Goal: Task Accomplishment & Management: Complete application form

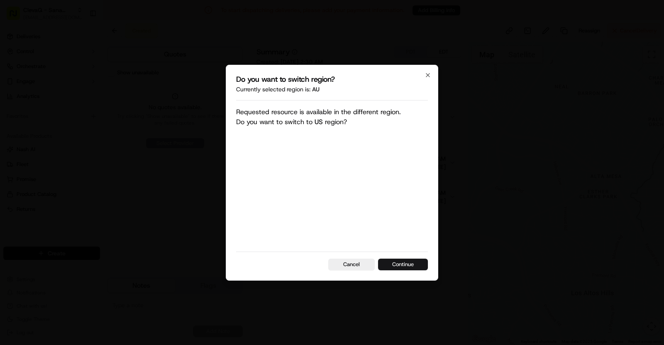
click at [404, 266] on button "Continue" at bounding box center [403, 264] width 50 height 12
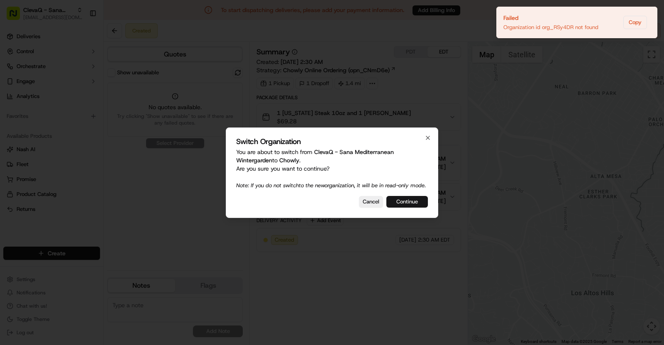
click at [407, 203] on button "Continue" at bounding box center [406, 202] width 41 height 12
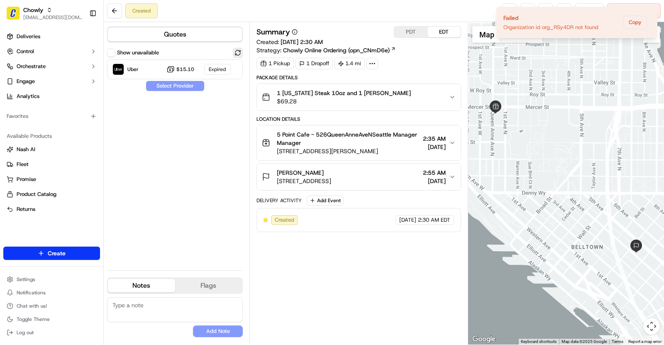
click at [239, 55] on button at bounding box center [238, 53] width 10 height 10
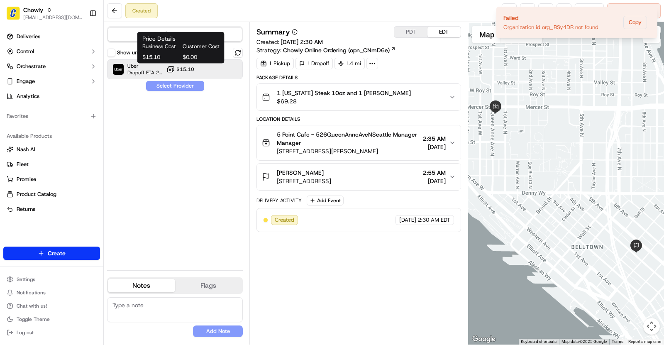
click at [189, 71] on span "$15.10" at bounding box center [185, 69] width 18 height 7
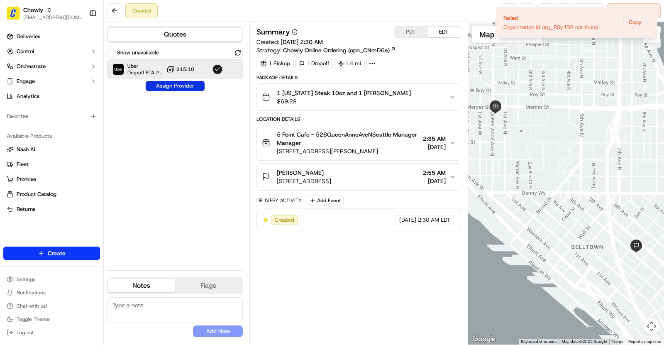
click at [183, 86] on button "Assign Provider" at bounding box center [175, 86] width 59 height 10
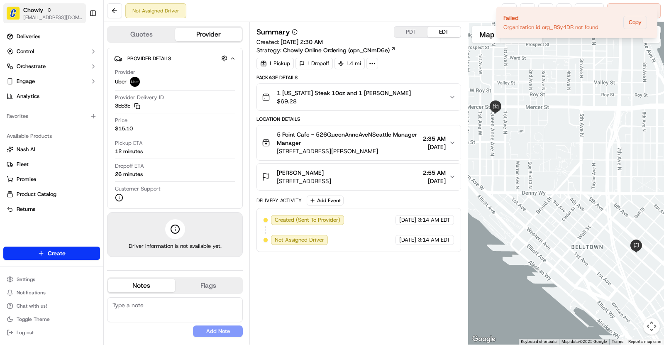
click at [24, 17] on span "[EMAIL_ADDRESS][DOMAIN_NAME]" at bounding box center [52, 17] width 59 height 7
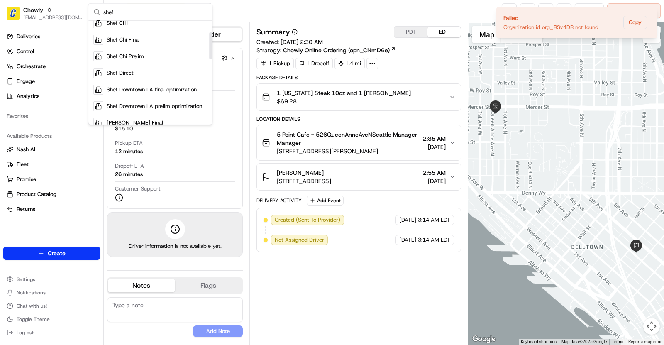
scroll to position [90, 0]
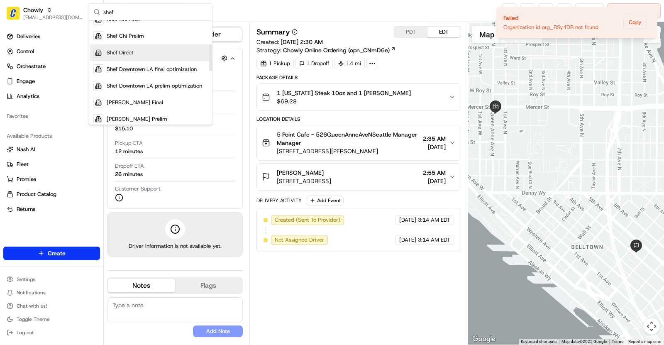
type input "shef"
click at [122, 53] on span "Shef Direct" at bounding box center [120, 52] width 27 height 7
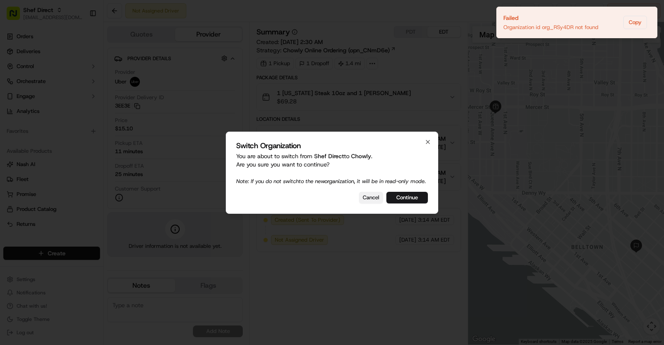
click at [370, 200] on button "Cancel" at bounding box center [371, 198] width 24 height 12
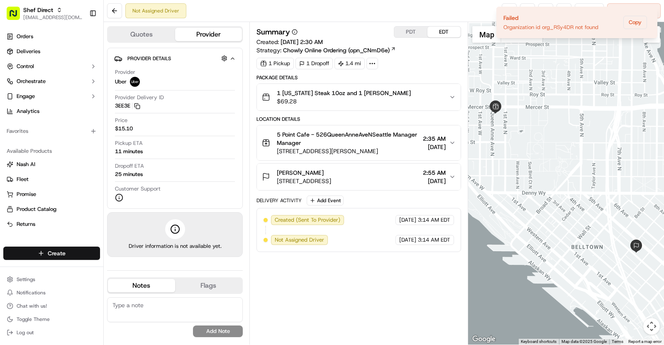
click at [42, 251] on html "Shef Direct [EMAIL_ADDRESS][DOMAIN_NAME] Toggle Sidebar Orders Deliveries Contr…" at bounding box center [332, 172] width 664 height 345
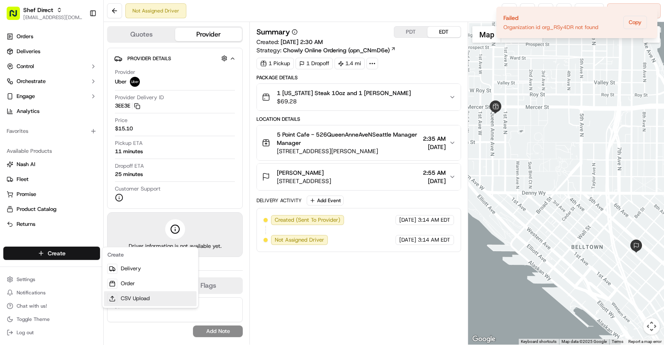
click at [149, 296] on link "CSV Upload" at bounding box center [150, 298] width 93 height 15
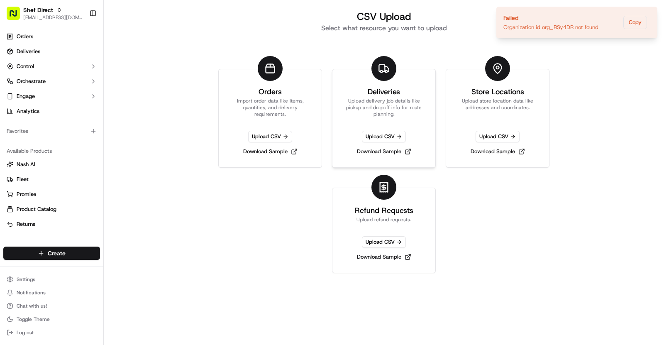
click at [364, 118] on link "Deliveries Upload delivery job details like pickup and dropoff info for route p…" at bounding box center [384, 118] width 104 height 99
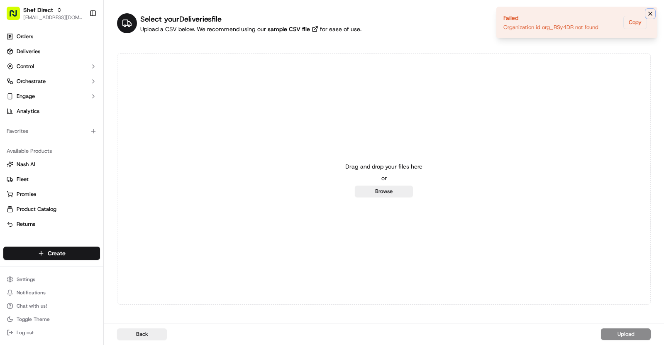
click at [648, 14] on icon "Notifications (F8)" at bounding box center [650, 13] width 7 height 7
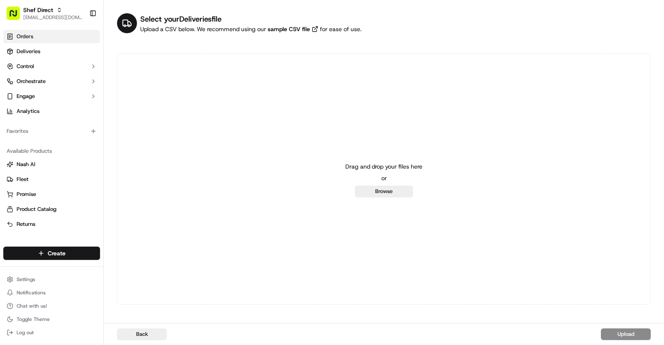
click at [32, 35] on span "Orders" at bounding box center [25, 36] width 17 height 7
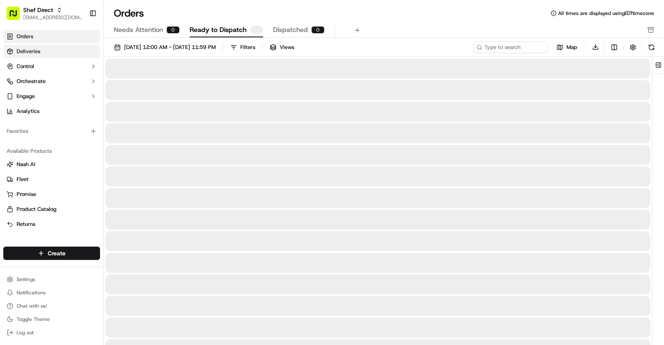
click at [32, 53] on span "Deliveries" at bounding box center [29, 51] width 24 height 7
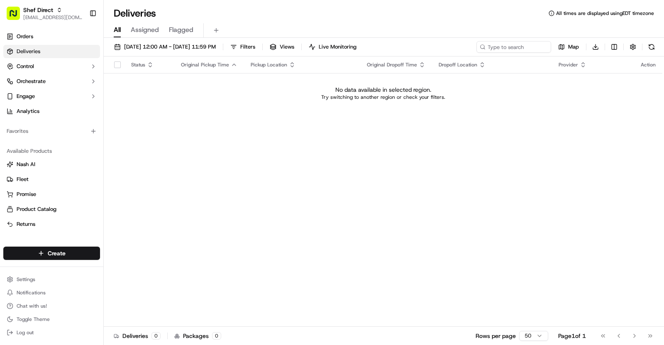
click at [150, 40] on div "[DATE] 12:00 AM - [DATE] 11:59 PM Filters Views Live Monitoring Map Download St…" at bounding box center [384, 192] width 560 height 309
click at [150, 48] on span "[DATE] 12:00 AM - [DATE] 11:59 PM" at bounding box center [170, 46] width 92 height 7
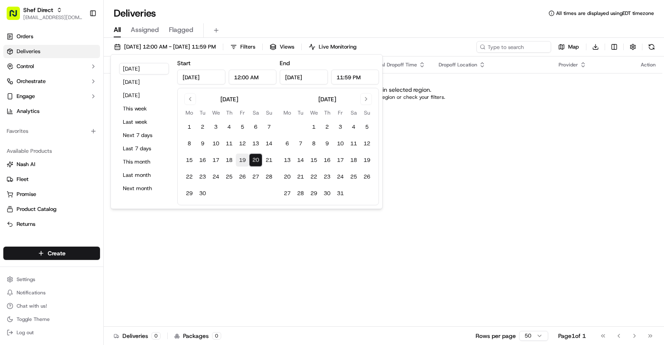
click at [240, 159] on button "19" at bounding box center [242, 159] width 13 height 13
type input "[DATE]"
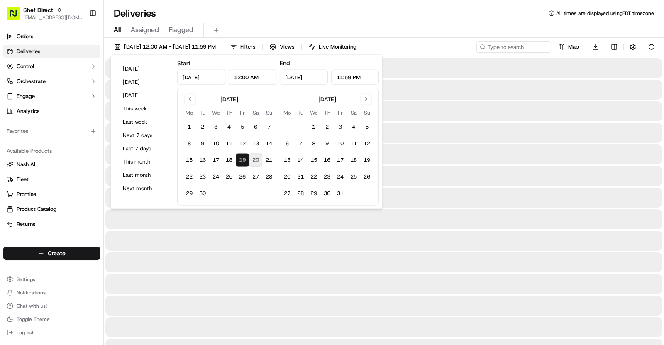
click at [240, 159] on button "19" at bounding box center [242, 159] width 13 height 13
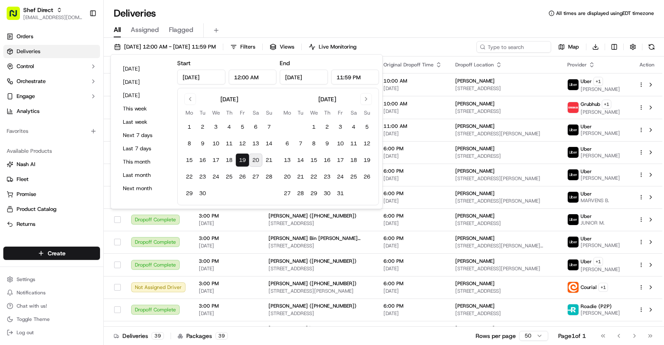
click at [277, 26] on div "All Assigned Flagged" at bounding box center [384, 30] width 560 height 15
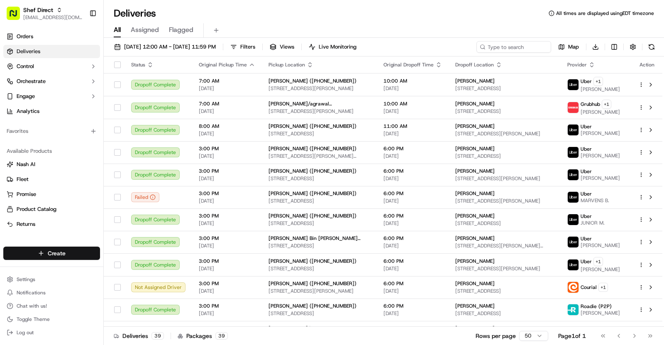
click at [53, 255] on html "Shef Direct [EMAIL_ADDRESS][DOMAIN_NAME] Toggle Sidebar Orders Deliveries Contr…" at bounding box center [332, 172] width 664 height 345
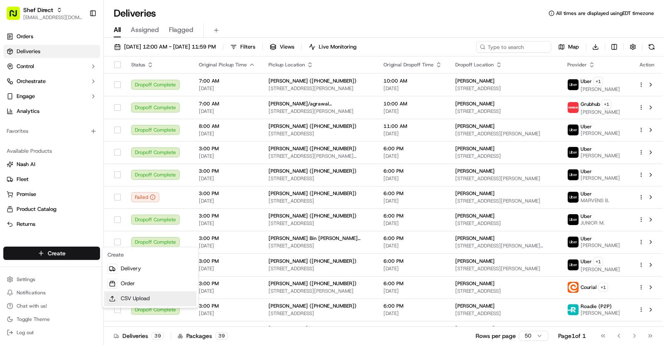
click at [141, 301] on link "CSV Upload" at bounding box center [150, 298] width 93 height 15
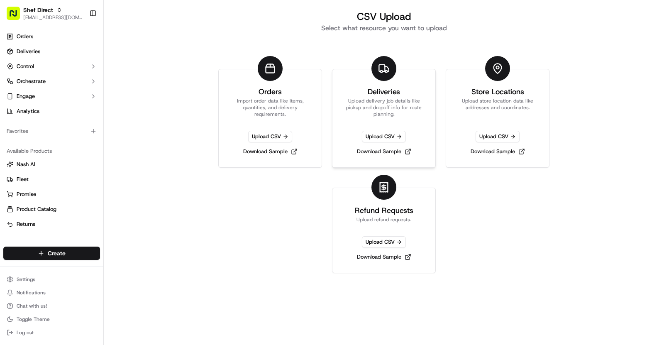
click at [386, 109] on p "Upload delivery job details like pickup and dropoff info for route planning." at bounding box center [383, 107] width 83 height 20
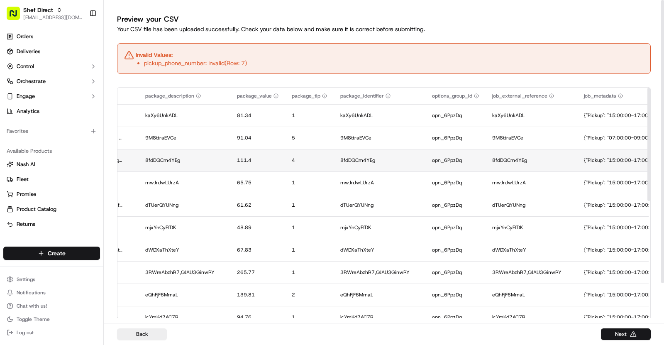
scroll to position [253, 1426]
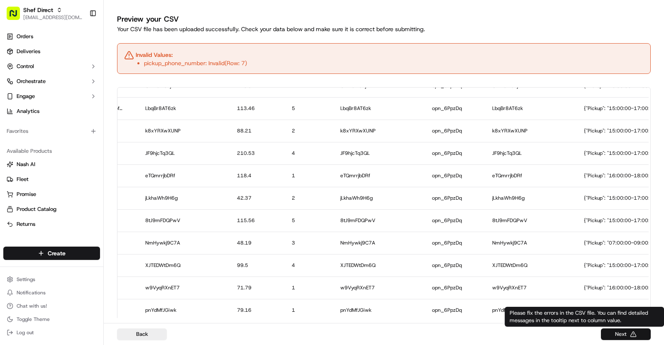
click at [632, 332] on button "Next" at bounding box center [626, 334] width 50 height 12
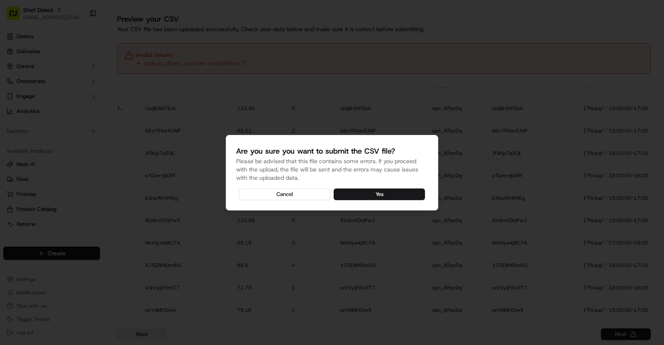
click at [405, 185] on div "Are you sure you want to submit the CSV file? Please be advised that this file …" at bounding box center [332, 173] width 212 height 76
click at [400, 194] on button "Yes" at bounding box center [379, 194] width 91 height 12
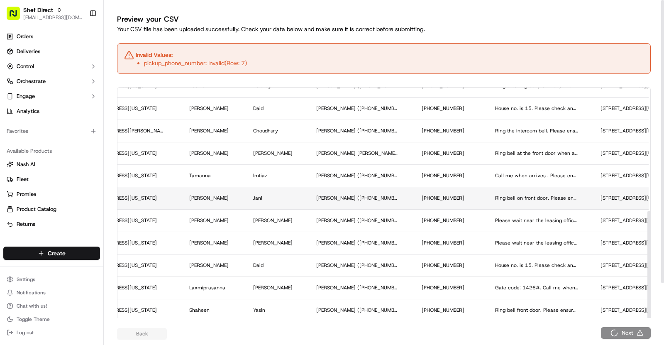
scroll to position [253, 444]
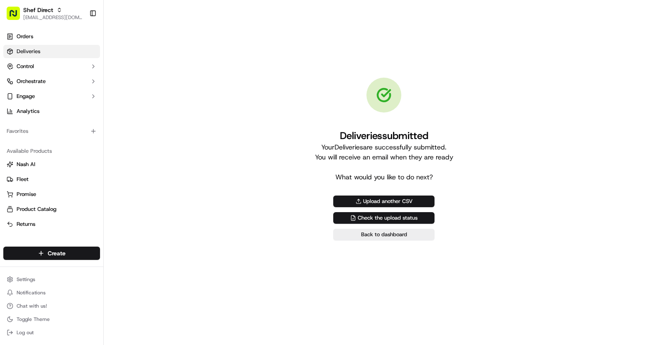
click at [22, 56] on link "Deliveries" at bounding box center [51, 51] width 97 height 13
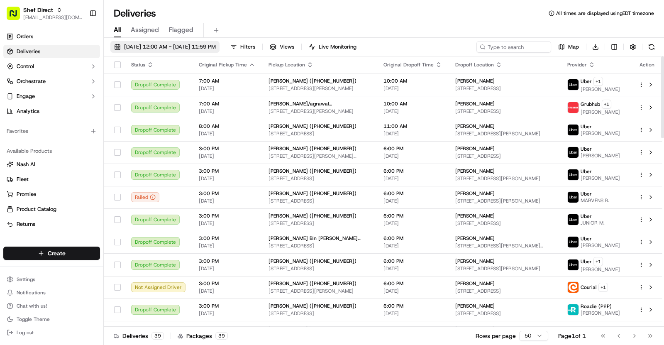
click at [152, 43] on span "[DATE] 12:00 AM - [DATE] 11:59 PM" at bounding box center [170, 46] width 92 height 7
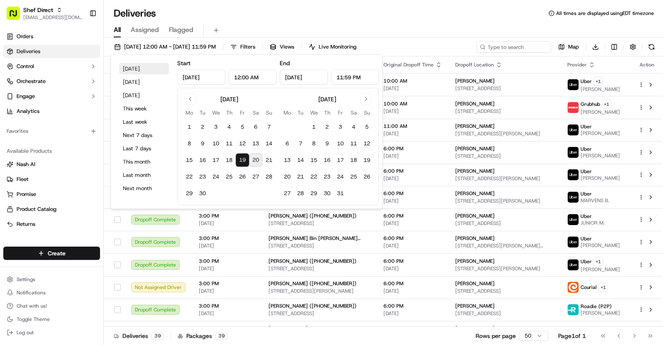
click at [139, 64] on button "[DATE]" at bounding box center [144, 69] width 50 height 12
type input "[DATE]"
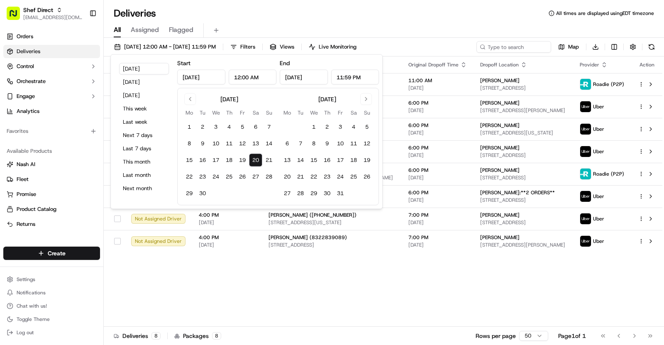
click at [295, 20] on div "All Assigned Flagged" at bounding box center [384, 29] width 560 height 18
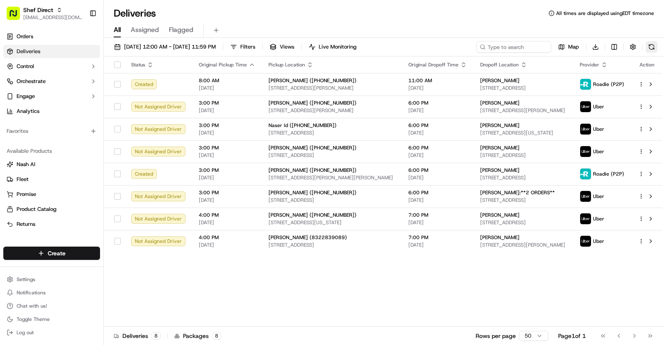
click at [656, 46] on button at bounding box center [651, 47] width 12 height 12
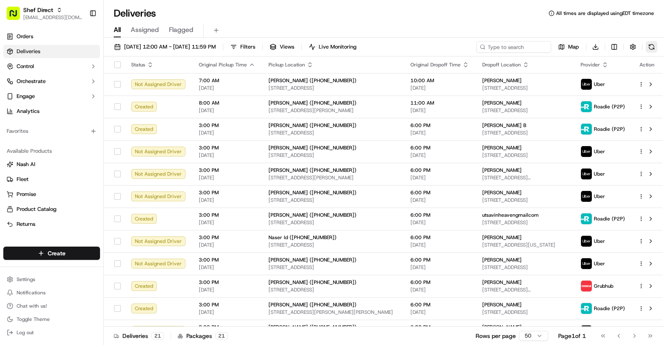
click at [647, 47] on button at bounding box center [651, 47] width 12 height 12
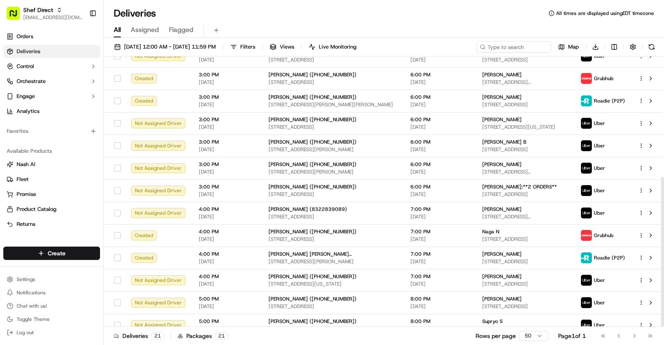
scroll to position [217, 0]
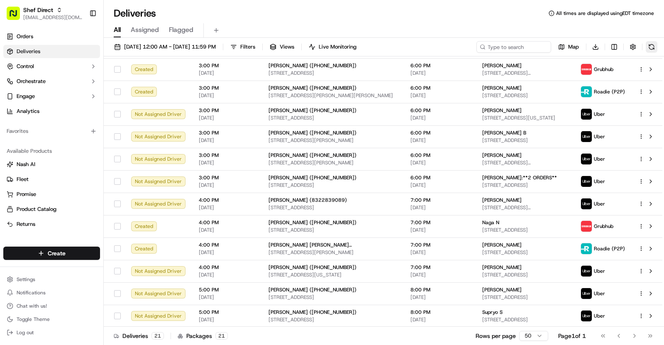
click at [653, 50] on button at bounding box center [651, 47] width 12 height 12
